Goal: Download file/media

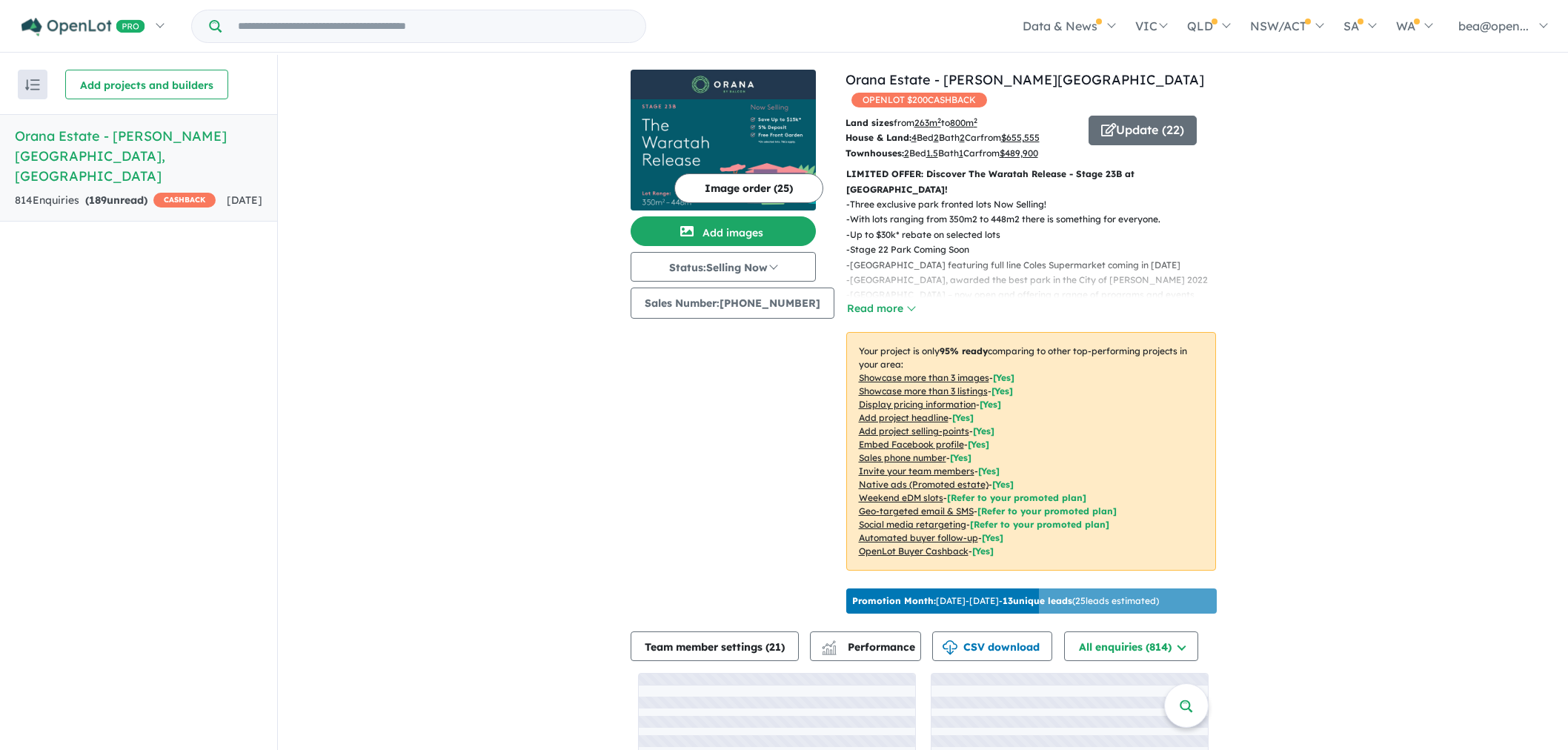
click at [983, 631] on button "CSV download" at bounding box center [992, 646] width 120 height 29
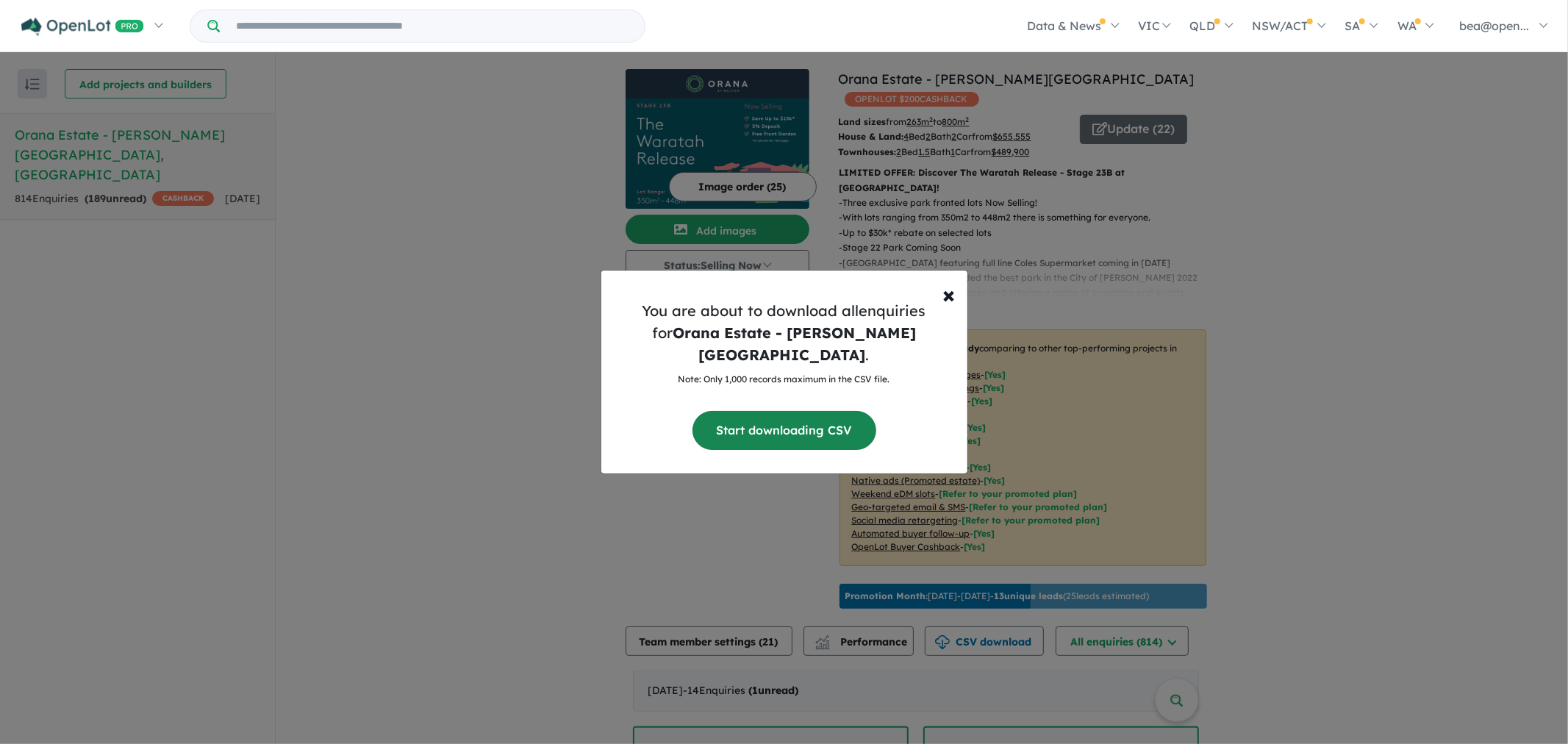
click at [770, 416] on button "Start downloading CSV" at bounding box center [784, 430] width 184 height 39
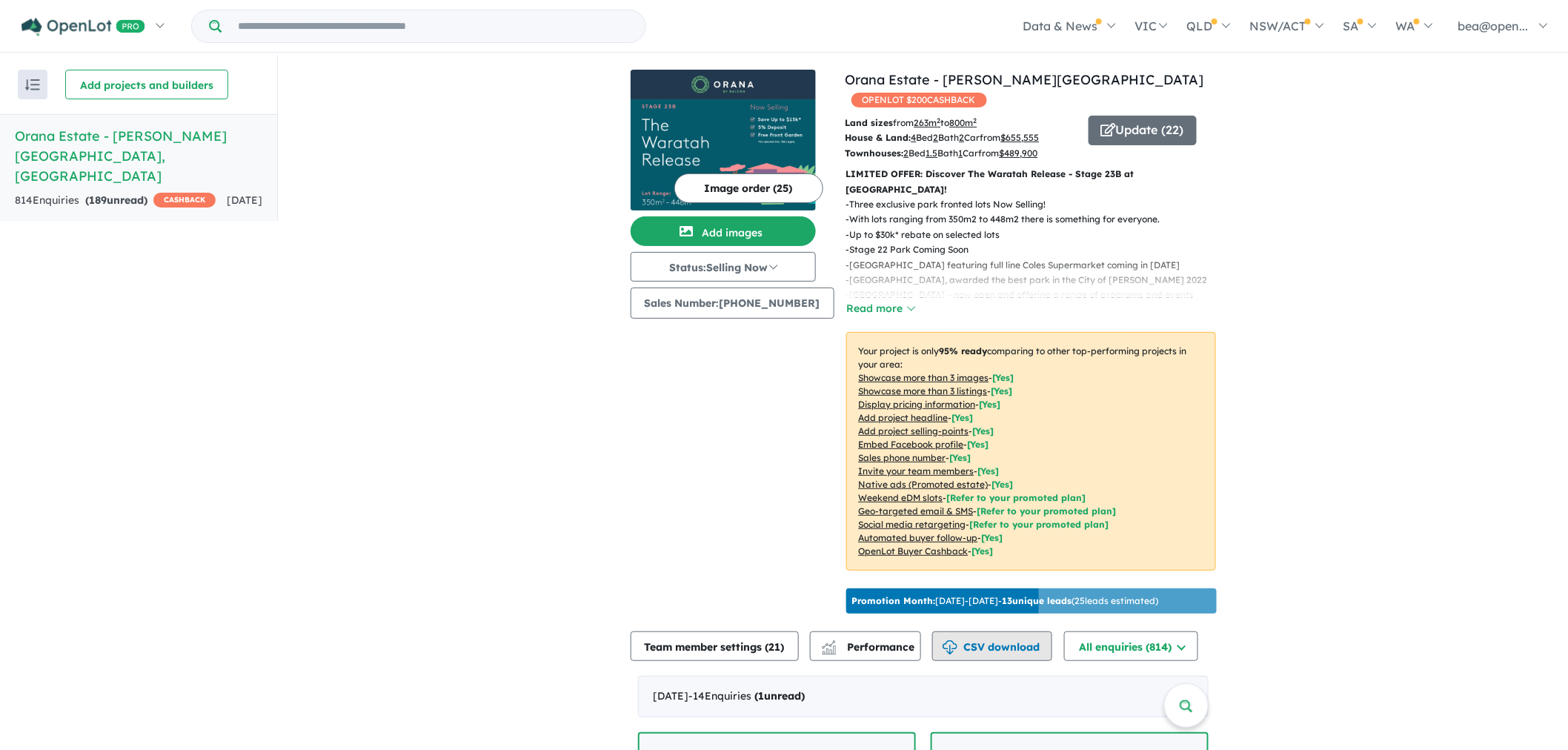
click at [998, 633] on button "CSV download" at bounding box center [992, 646] width 120 height 29
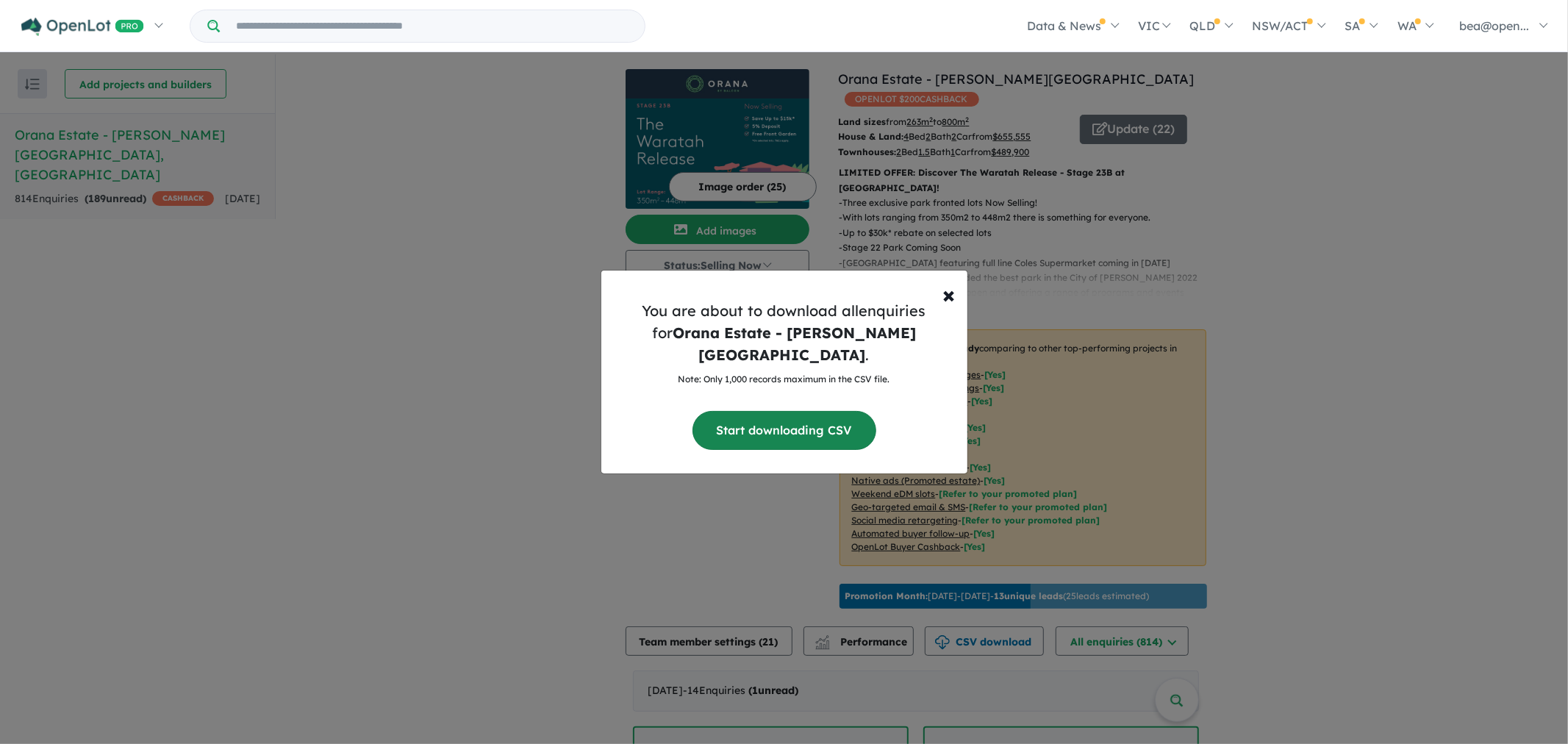
click at [800, 429] on button "Start downloading CSV" at bounding box center [784, 430] width 184 height 39
